Goal: Information Seeking & Learning: Check status

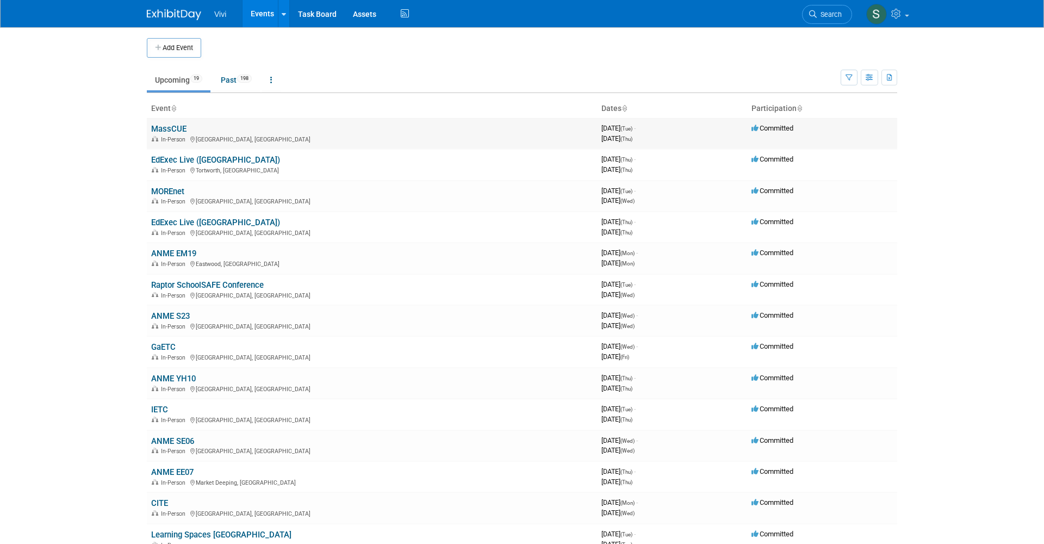
click at [168, 127] on link "MassCUE" at bounding box center [168, 129] width 35 height 10
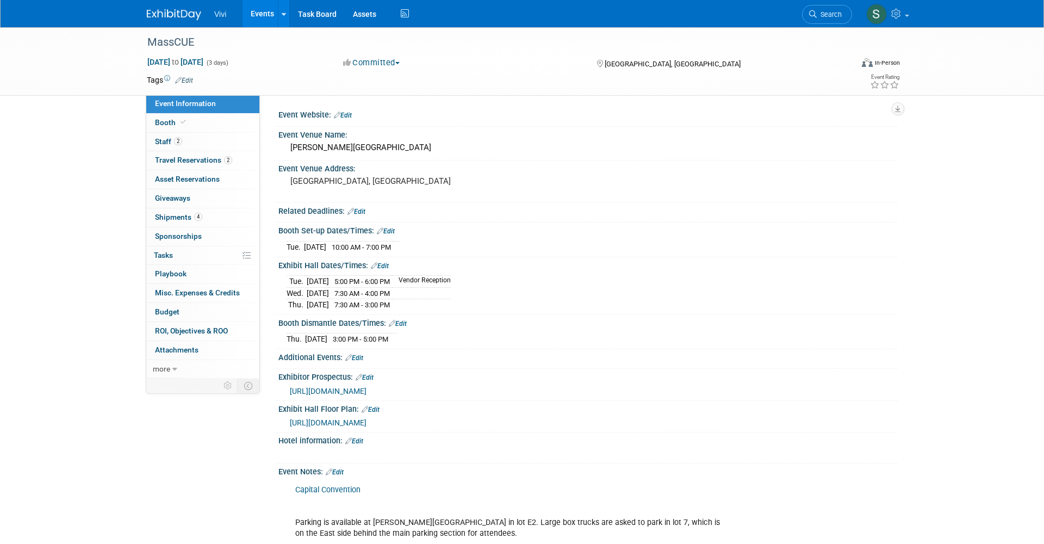
click at [173, 8] on link at bounding box center [180, 9] width 67 height 9
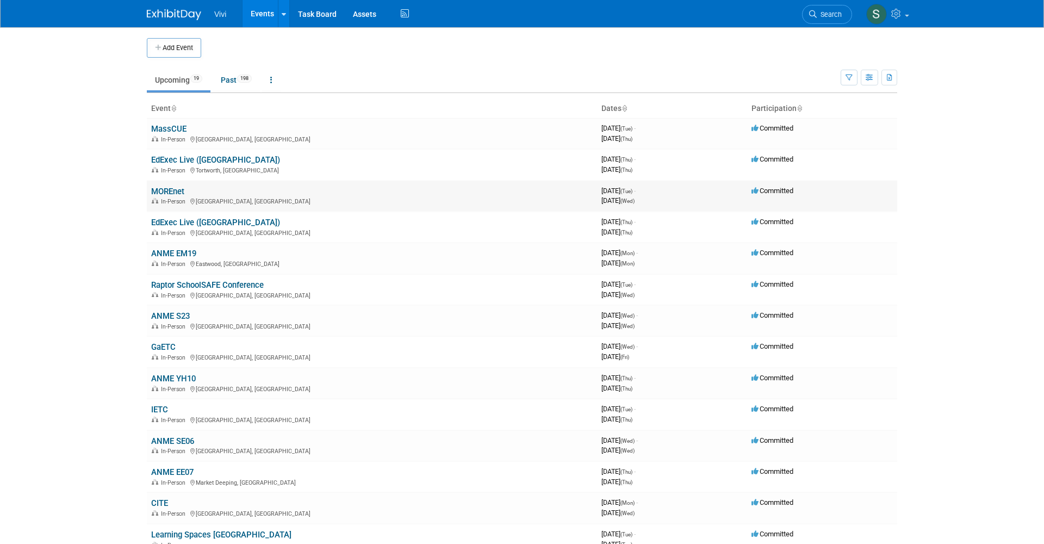
click at [163, 187] on link "MOREnet" at bounding box center [167, 192] width 33 height 10
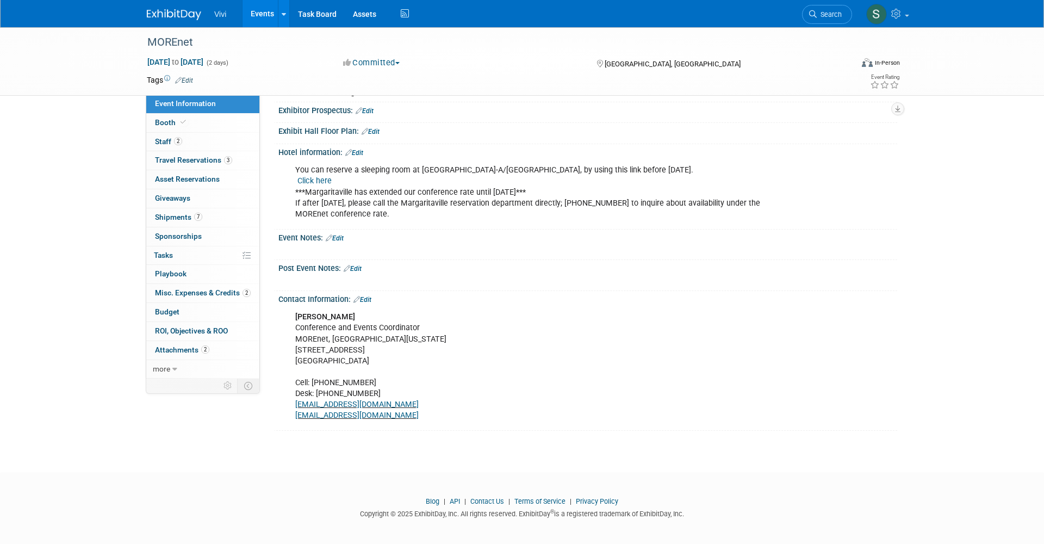
scroll to position [270, 0]
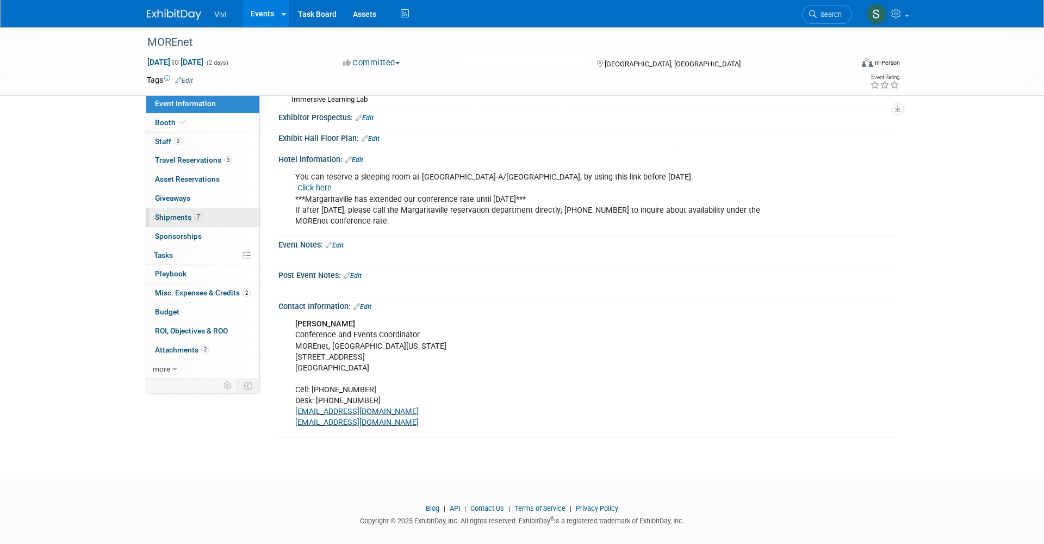
click at [183, 208] on link "7 Shipments 7" at bounding box center [202, 217] width 113 height 18
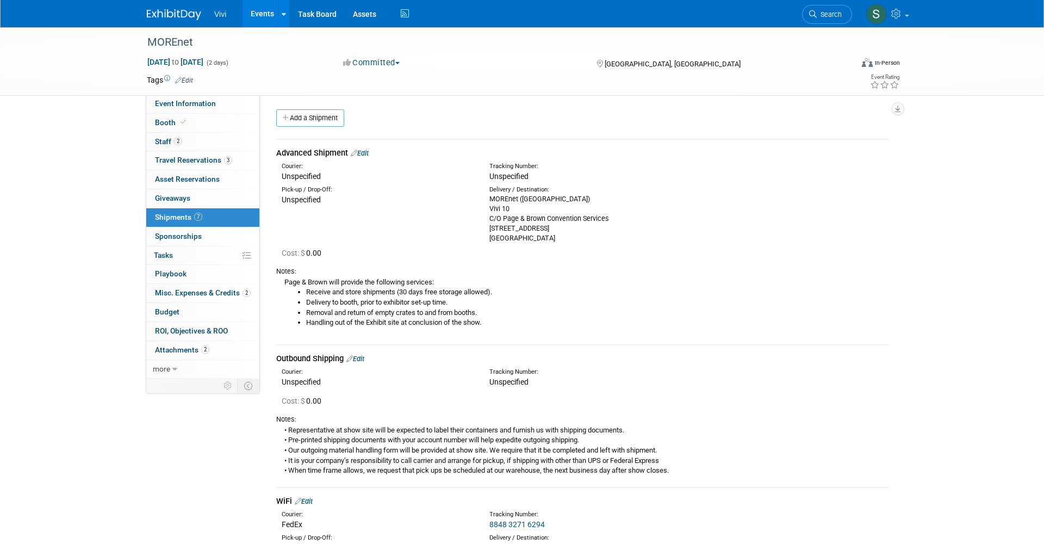
drag, startPoint x: 490, startPoint y: 197, endPoint x: 584, endPoint y: 229, distance: 99.2
click at [584, 229] on div "MOREnet (Margaritaville Lake Resort) Vivi 10 C/O Page & Brown Convention Servic…" at bounding box center [584, 218] width 191 height 49
copy div "MOREnet (Margaritaville Lake Resort) Vivi 10 C/O Page & Brown Convention Servic…"
click at [158, 9] on img at bounding box center [174, 14] width 54 height 11
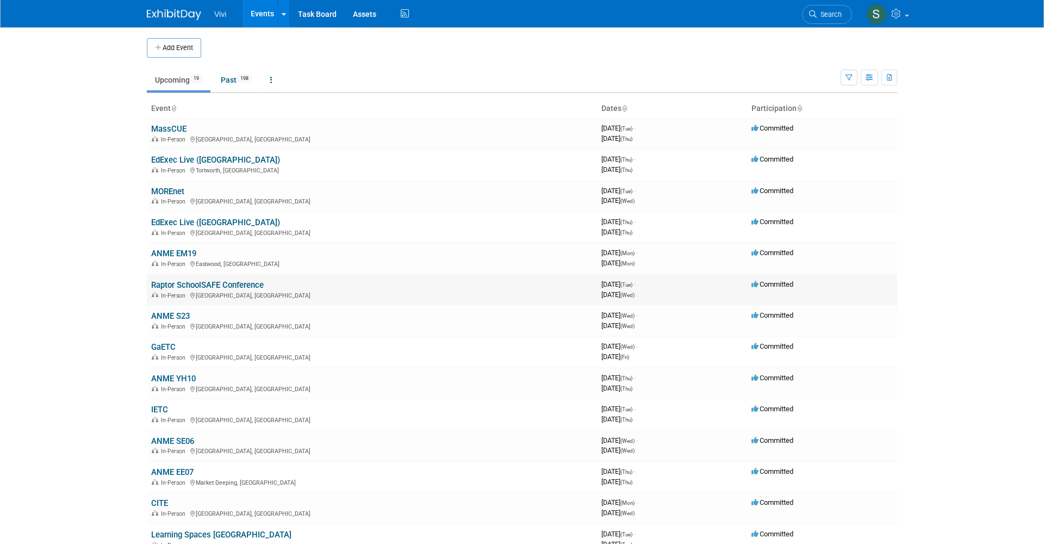
click at [164, 281] on link "Raptor SchoolSAFE Conference" at bounding box center [207, 285] width 113 height 10
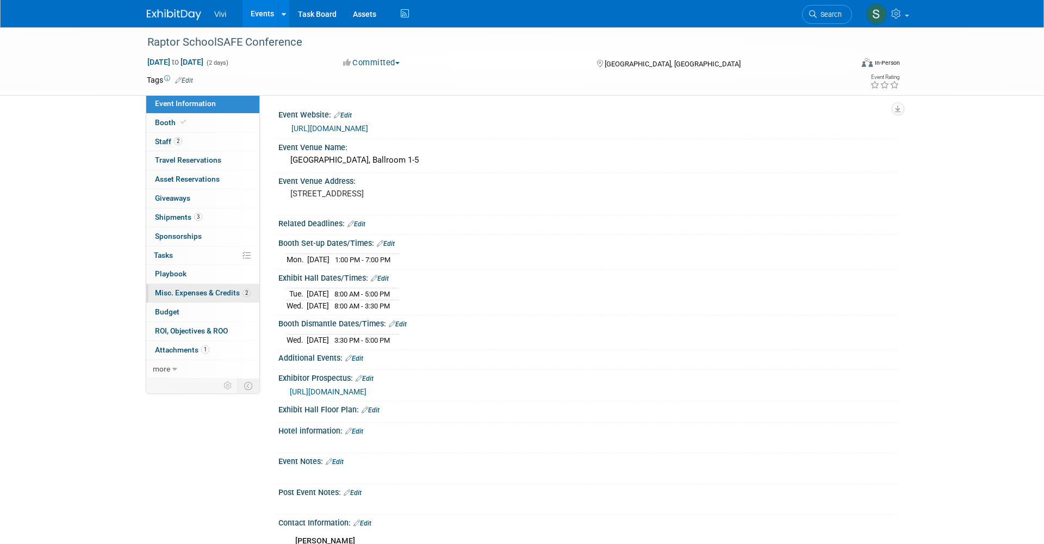
click at [207, 293] on link "2 Misc. Expenses & Credits 2" at bounding box center [202, 293] width 113 height 18
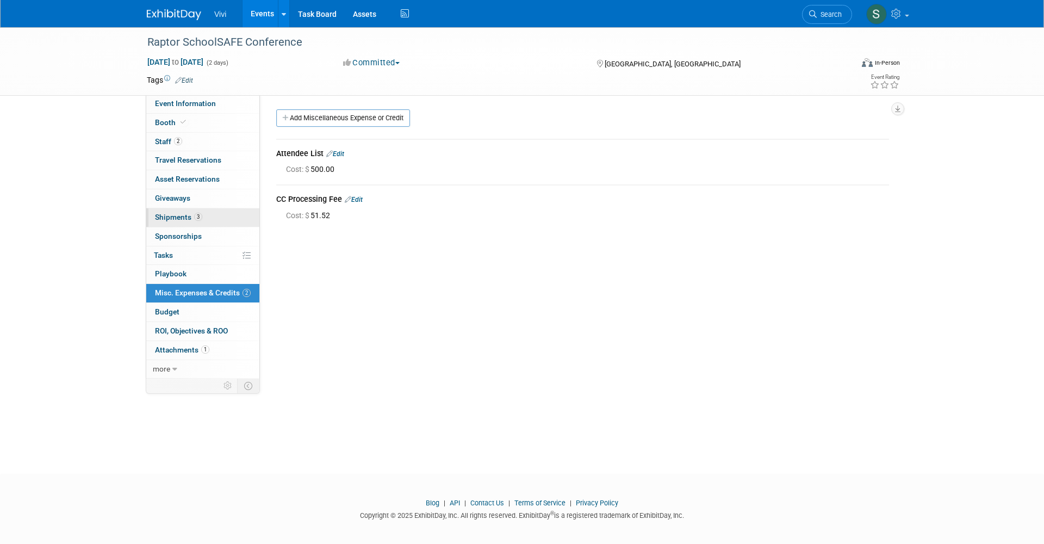
click at [187, 214] on span "Shipments 3" at bounding box center [178, 217] width 47 height 9
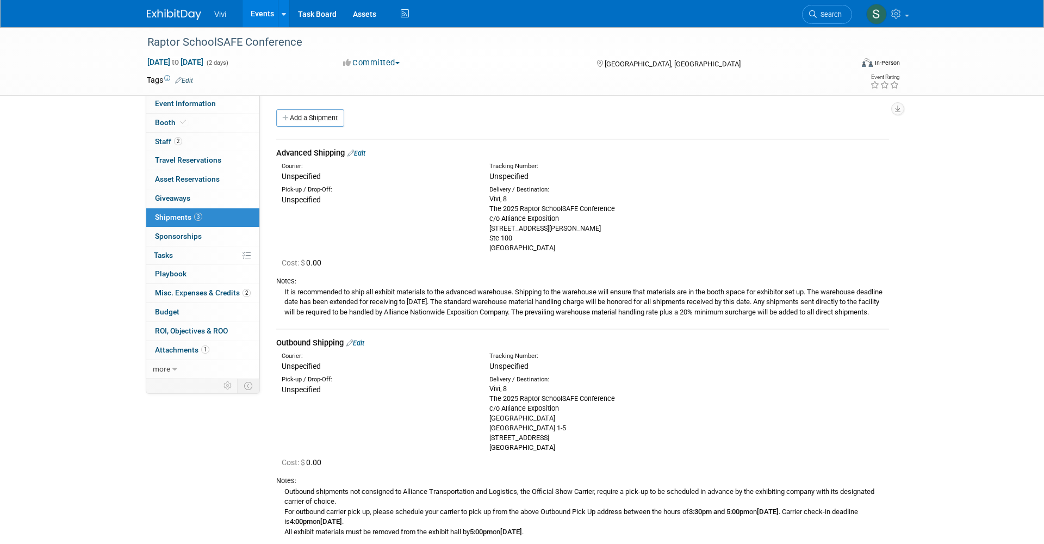
drag, startPoint x: 489, startPoint y: 196, endPoint x: 592, endPoint y: 245, distance: 113.9
click at [592, 245] on div "Delivery / Destination: Vivi, 8 The 2025 Raptor SchoolSAFE Conference c/o Allia…" at bounding box center [585, 218] width 208 height 67
copy div "Vivi, 8 The 2025 Raptor SchoolSAFE Conference c/o Alliance Exposition 3302 W Mi…"
